Goal: Information Seeking & Learning: Find specific fact

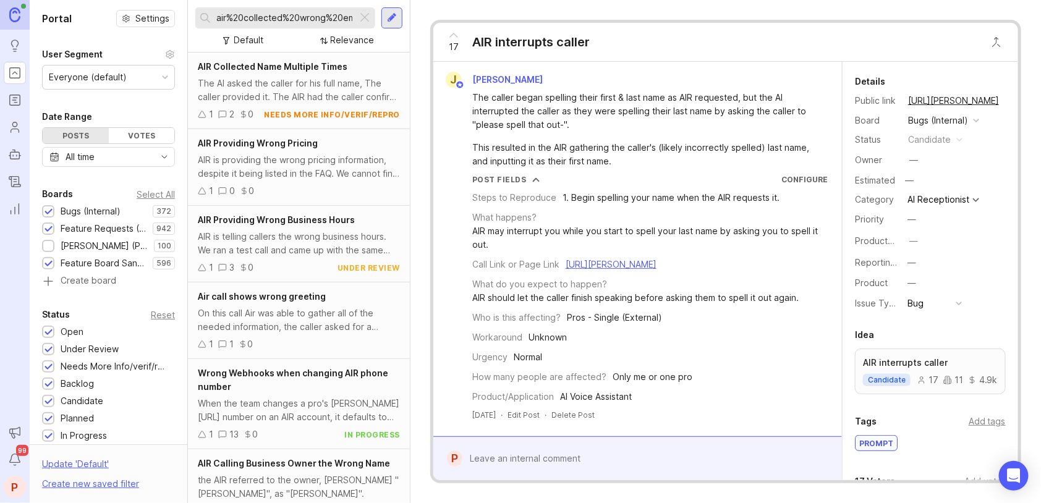
click at [358, 19] on div at bounding box center [364, 18] width 15 height 16
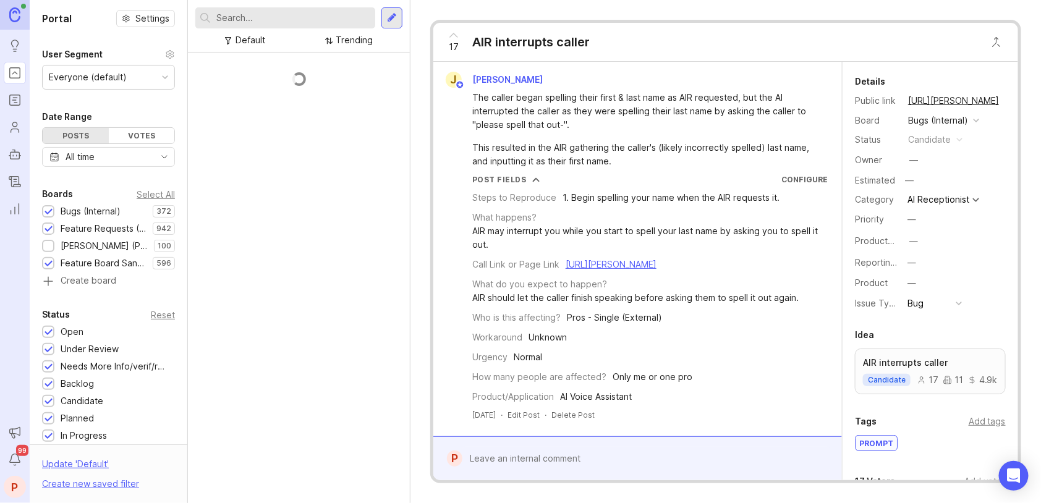
click at [352, 19] on input "text" at bounding box center [293, 18] width 154 height 14
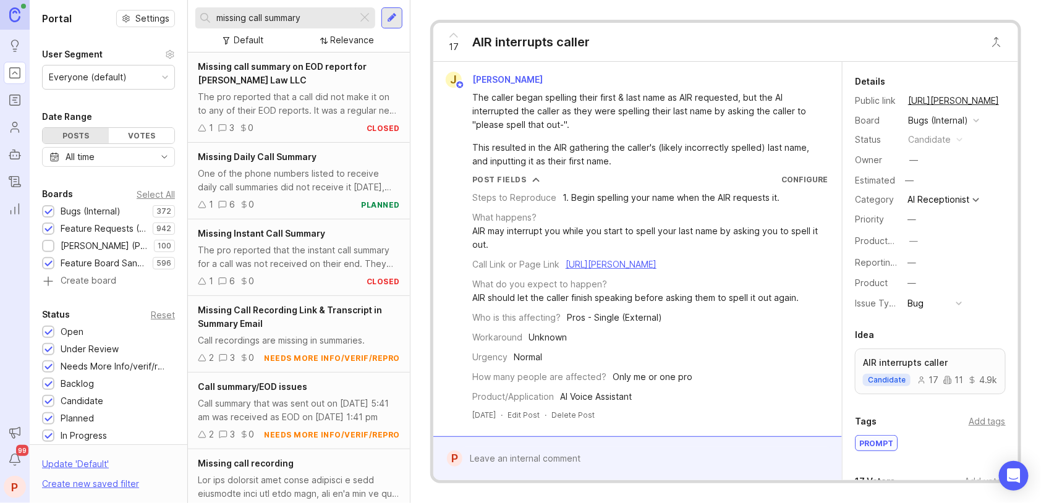
type input "missing call summary"
click at [255, 266] on div "The pro reported that the instant call summary for a call was not received on t…" at bounding box center [299, 256] width 202 height 27
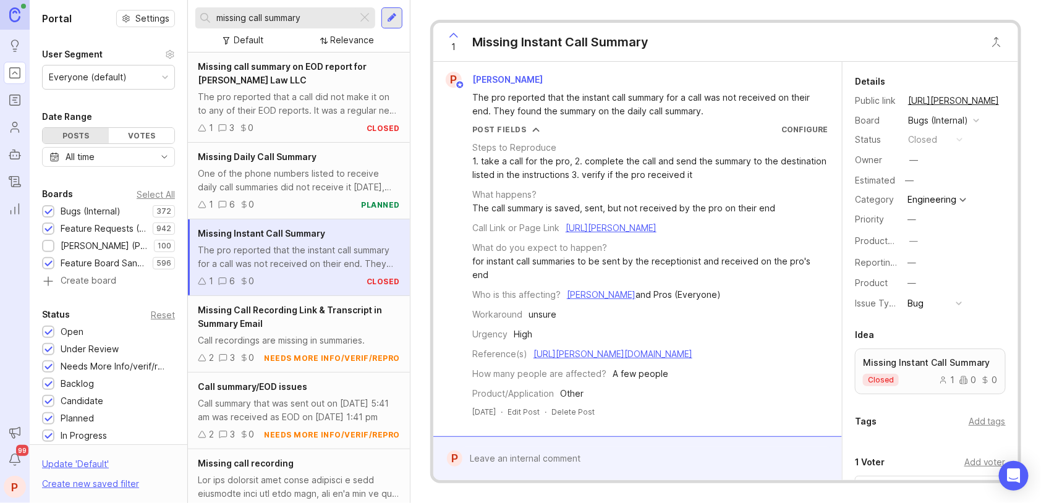
click at [271, 253] on div "The pro reported that the instant call summary for a call was not received on t…" at bounding box center [299, 256] width 202 height 27
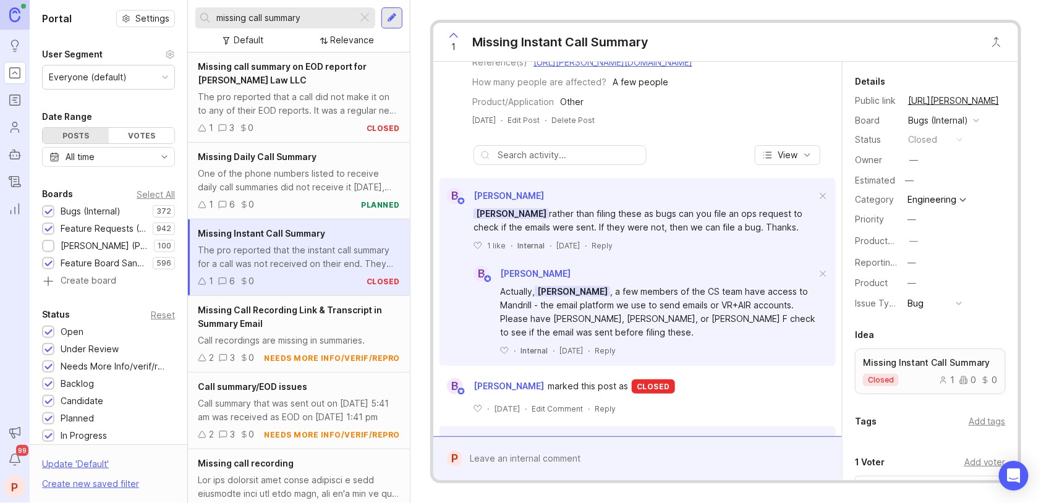
scroll to position [291, 0]
click at [688, 272] on div "B [PERSON_NAME] Actually, [PERSON_NAME] , a few members of the CS team have acc…" at bounding box center [637, 303] width 396 height 105
drag, startPoint x: 551, startPoint y: 334, endPoint x: 664, endPoint y: 332, distance: 113.7
click at [664, 332] on div "Actually, [PERSON_NAME] , a few members of the CS team have access to Mandrill …" at bounding box center [658, 312] width 316 height 54
copy div "[PERSON_NAME], [PERSON_NAME], or [PERSON_NAME]"
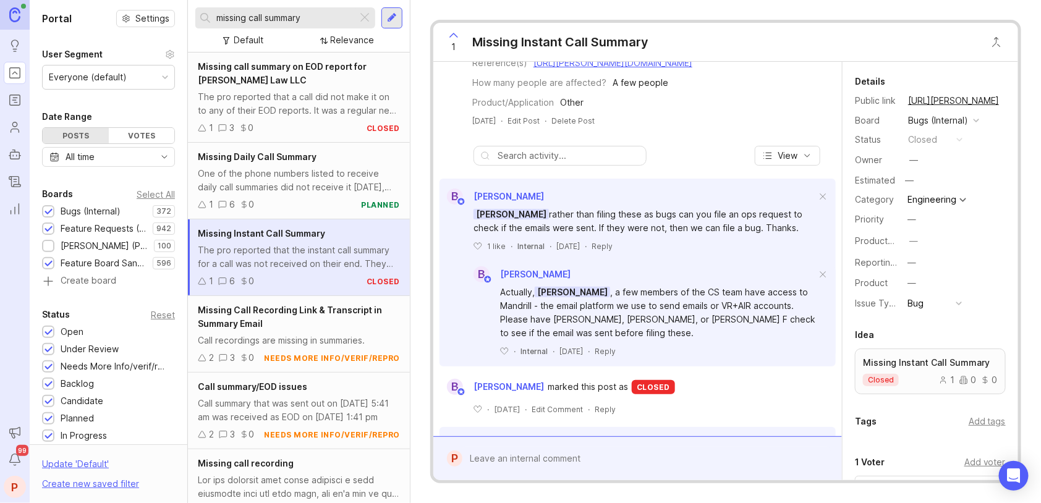
drag, startPoint x: 735, startPoint y: 38, endPoint x: 523, endPoint y: 2, distance: 214.8
click at [735, 38] on div "1 Missing Instant Call Summary" at bounding box center [725, 42] width 585 height 39
drag, startPoint x: 759, startPoint y: 42, endPoint x: 646, endPoint y: 5, distance: 119.0
click at [758, 41] on div "1 Missing Instant Call Summary" at bounding box center [725, 42] width 585 height 39
